Goal: Transaction & Acquisition: Purchase product/service

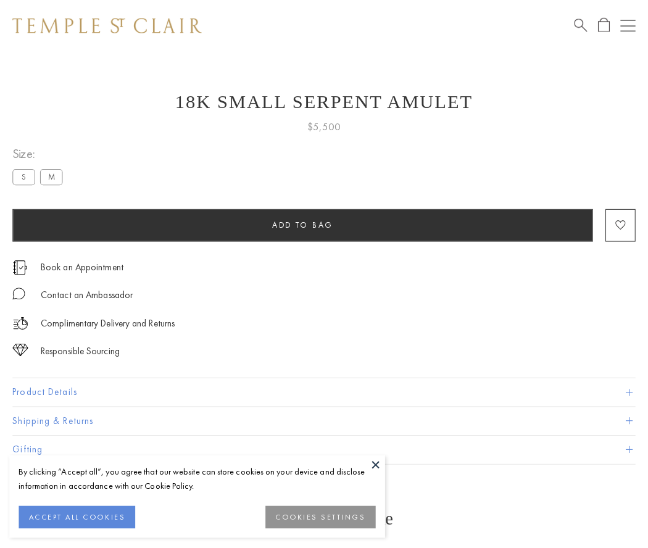
scroll to position [1, 0]
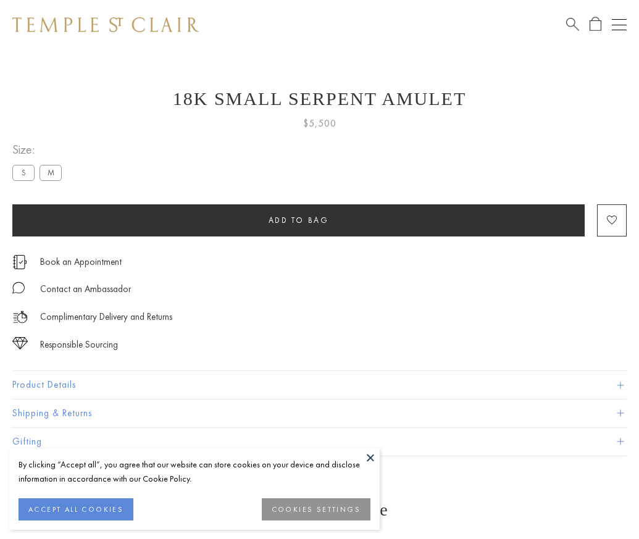
click at [298, 220] on span "Add to bag" at bounding box center [299, 220] width 61 height 10
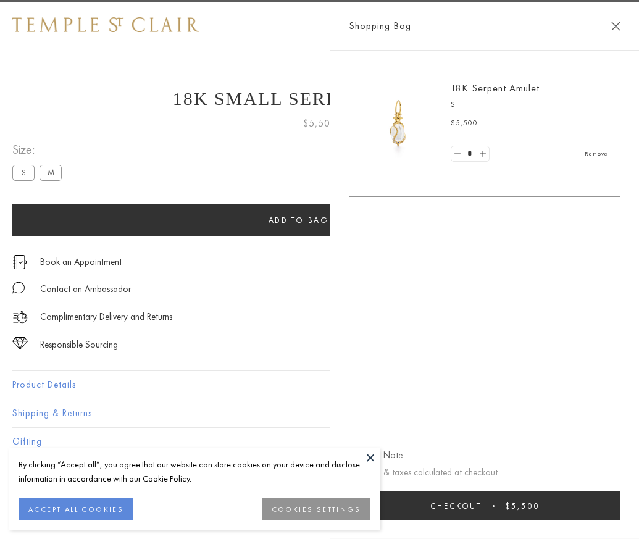
click at [621, 515] on button "Checkout $5,500" at bounding box center [485, 505] width 272 height 29
